Goal: Use online tool/utility: Use online tool/utility

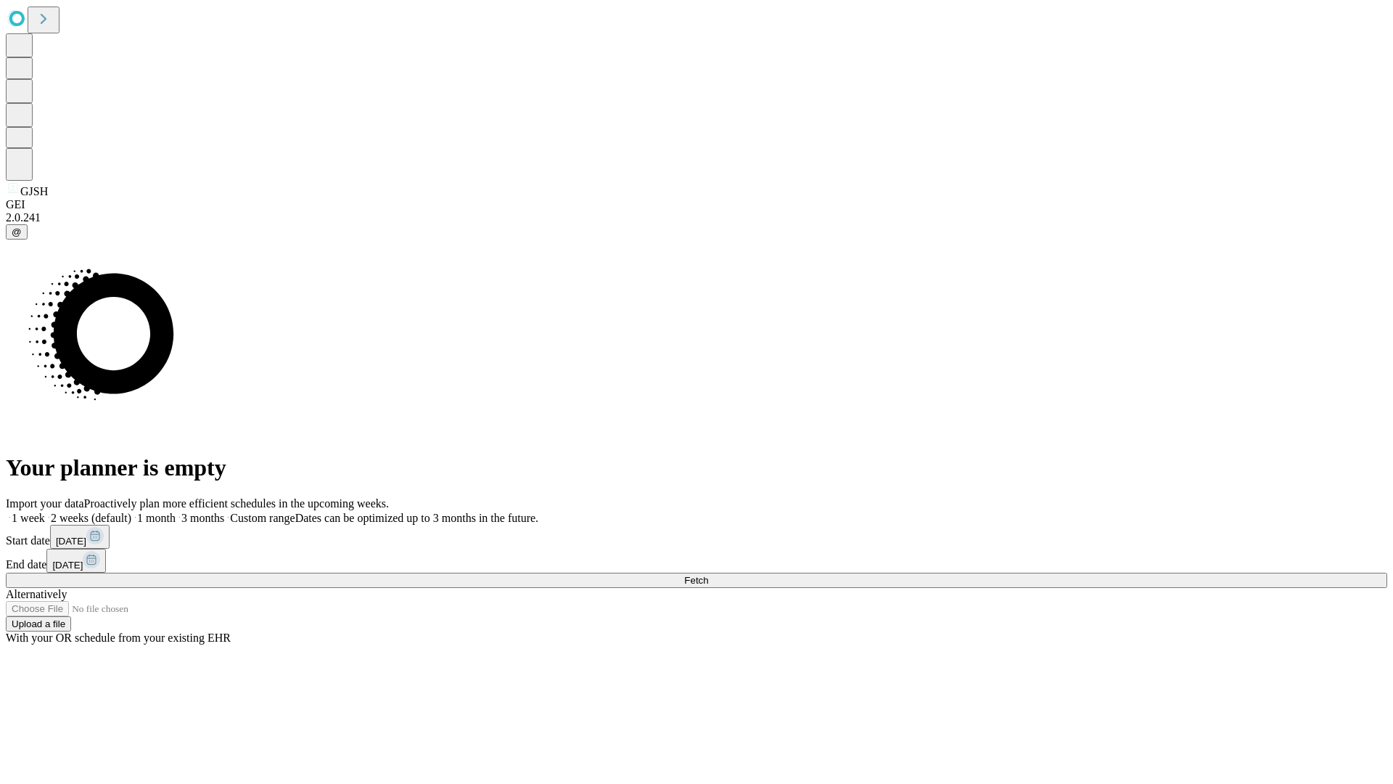
click at [708, 575] on span "Fetch" at bounding box center [696, 580] width 24 height 11
